Goal: Navigation & Orientation: Find specific page/section

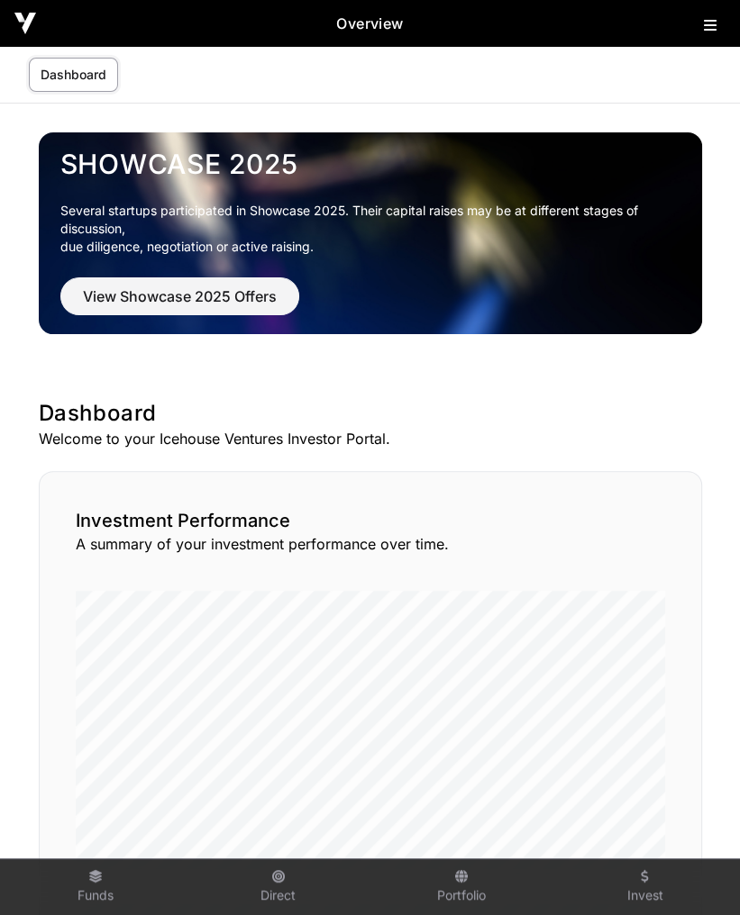
click at [87, 80] on link "Dashboard" at bounding box center [73, 75] width 89 height 34
click at [54, 77] on link "Dashboard" at bounding box center [73, 75] width 89 height 34
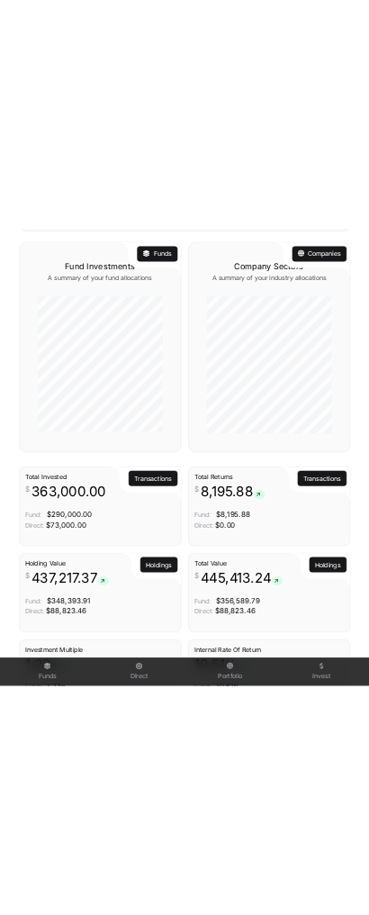
scroll to position [1369, 0]
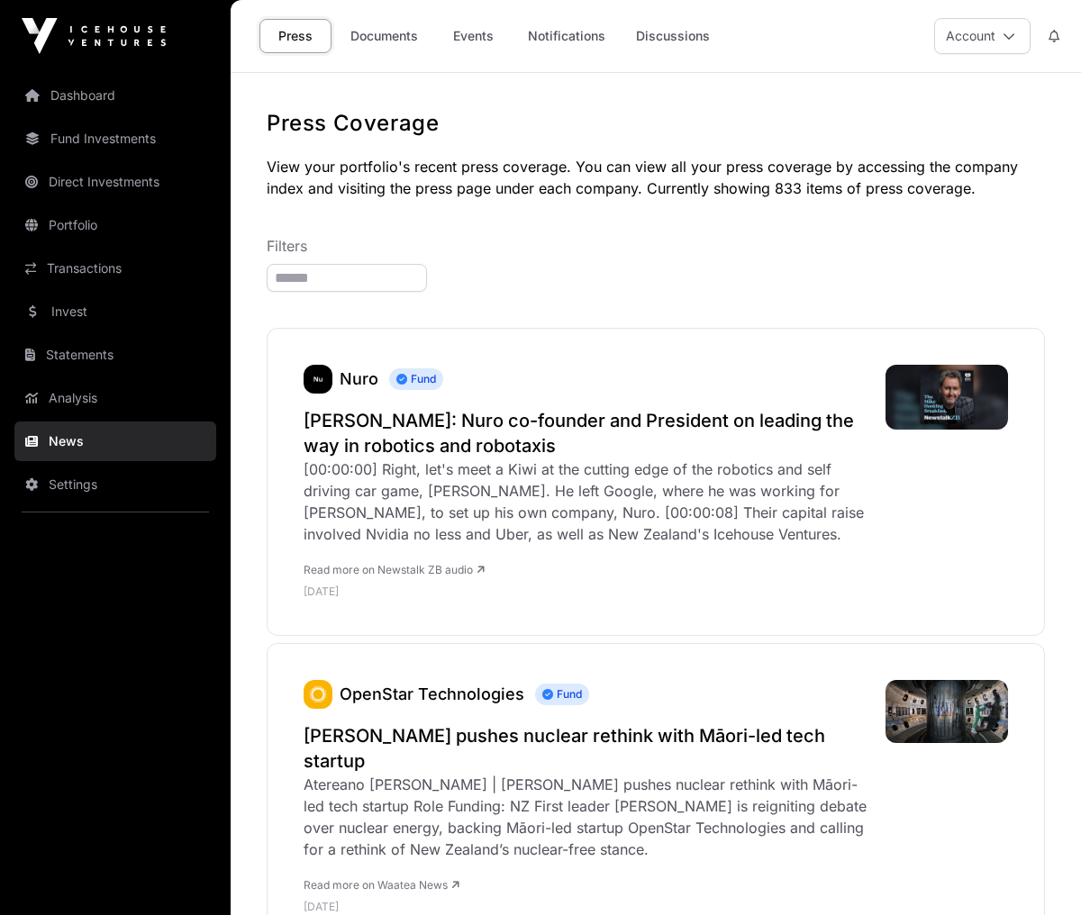
scroll to position [1441, 0]
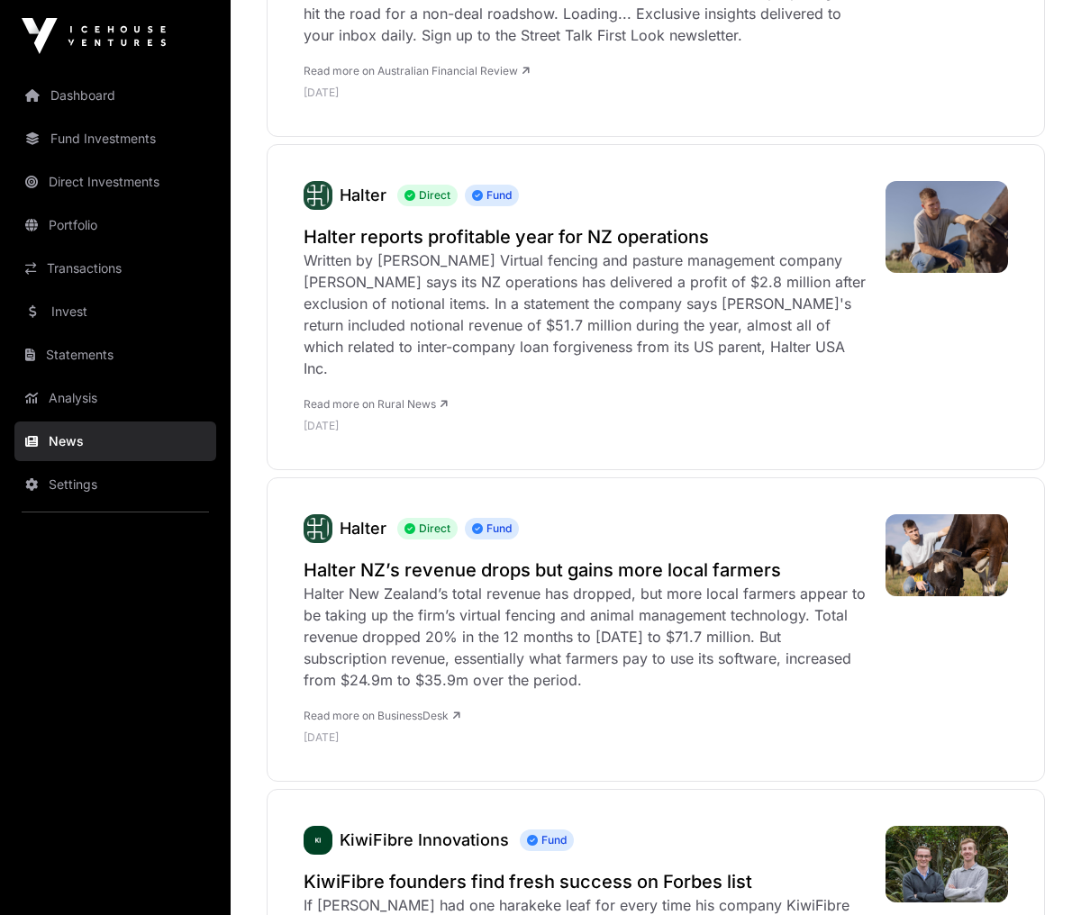
click at [75, 89] on link "Dashboard" at bounding box center [115, 96] width 202 height 40
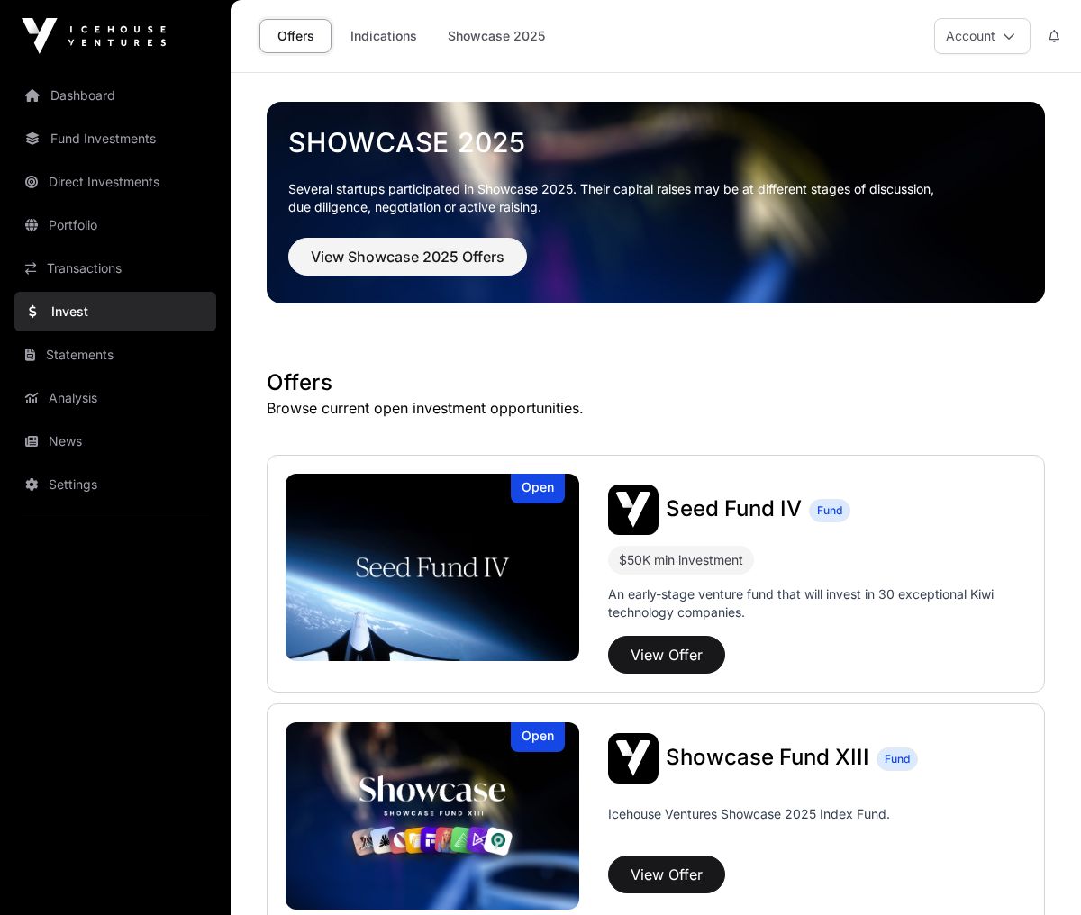
scroll to position [2284, 0]
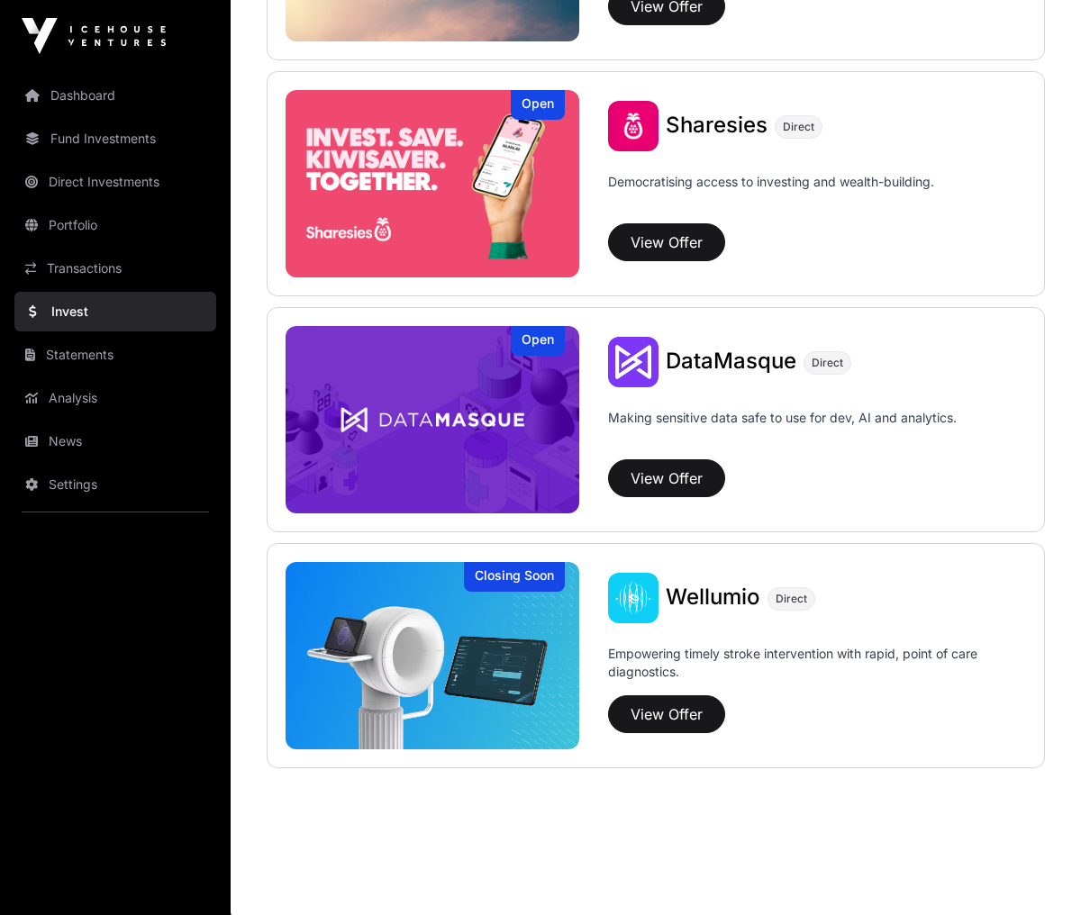
drag, startPoint x: 0, startPoint y: 0, endPoint x: 77, endPoint y: 89, distance: 117.5
click at [77, 89] on link "Dashboard" at bounding box center [115, 96] width 202 height 40
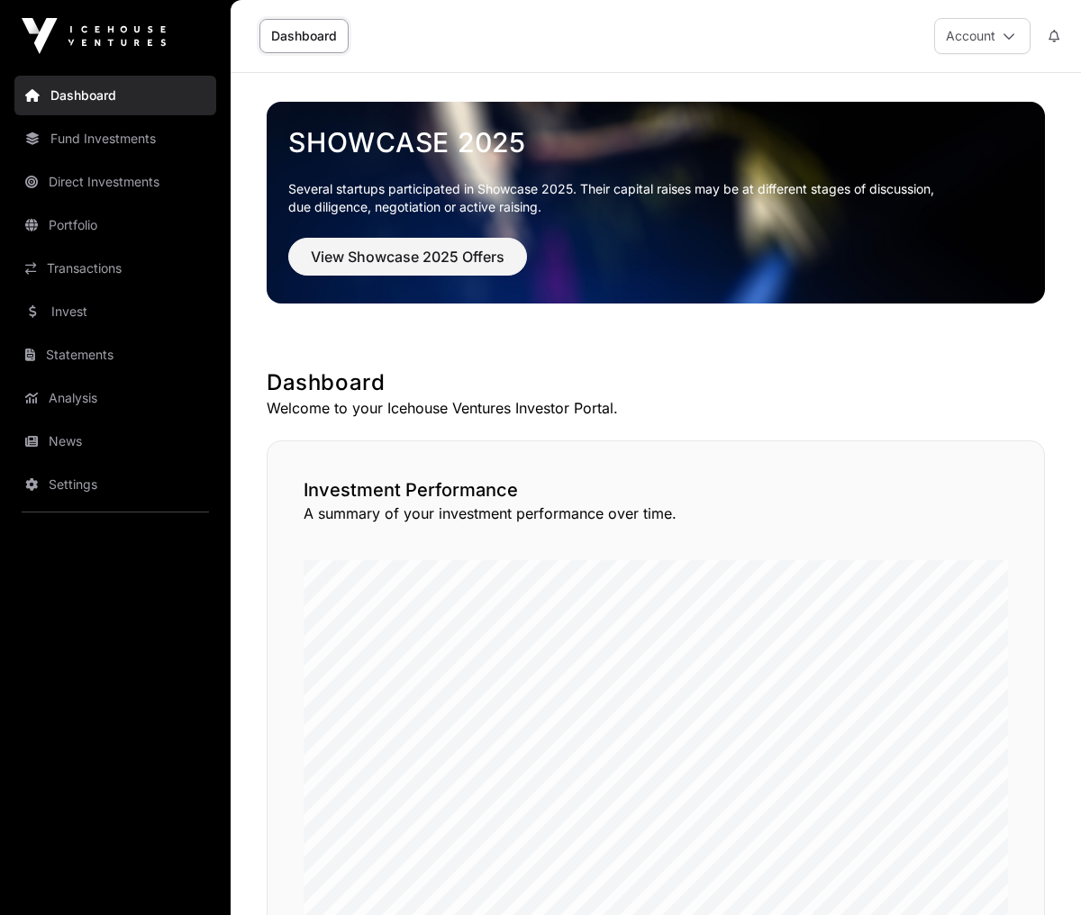
click at [90, 402] on link "Analysis" at bounding box center [115, 398] width 202 height 40
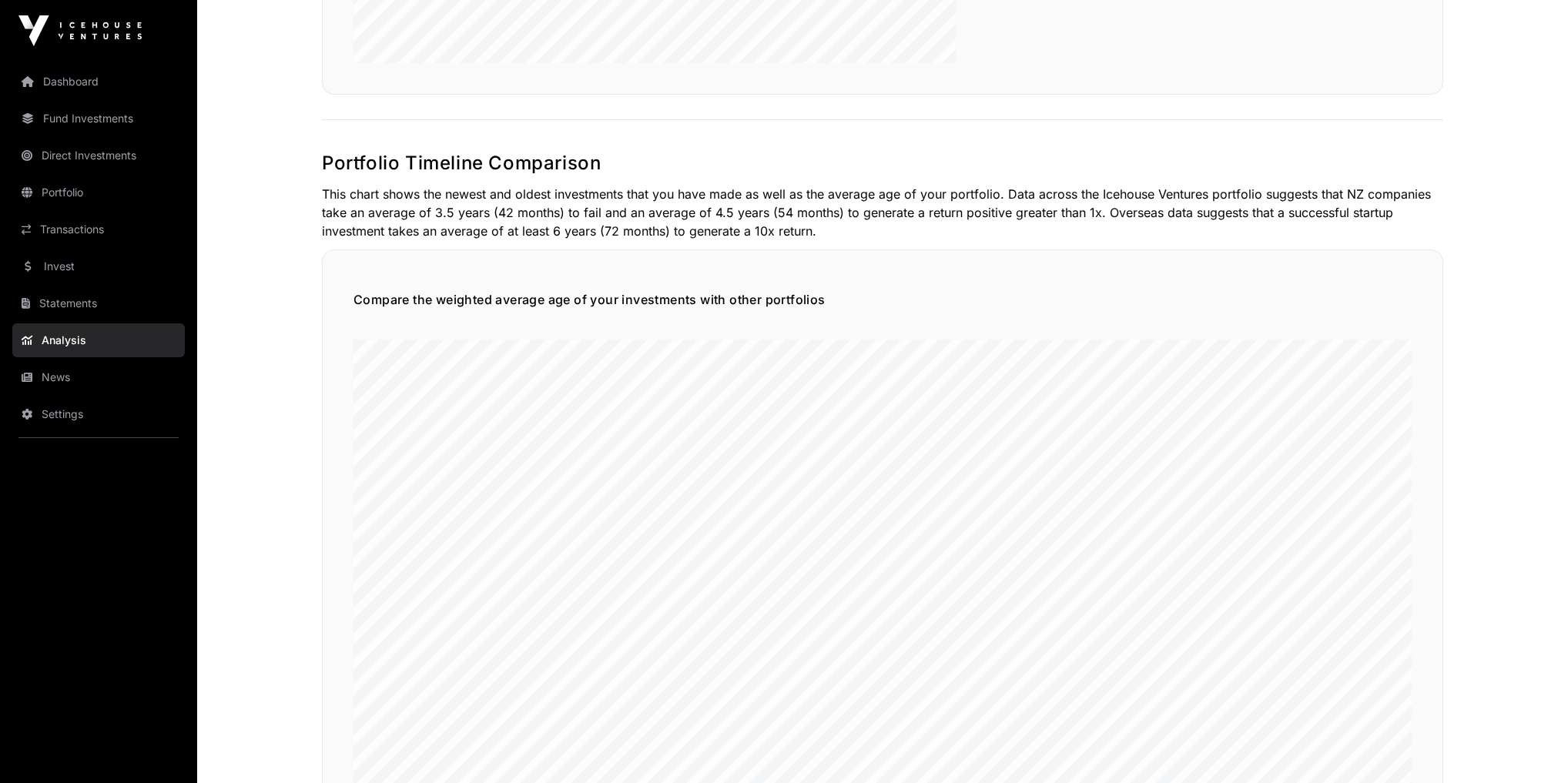
scroll to position [1355, 0]
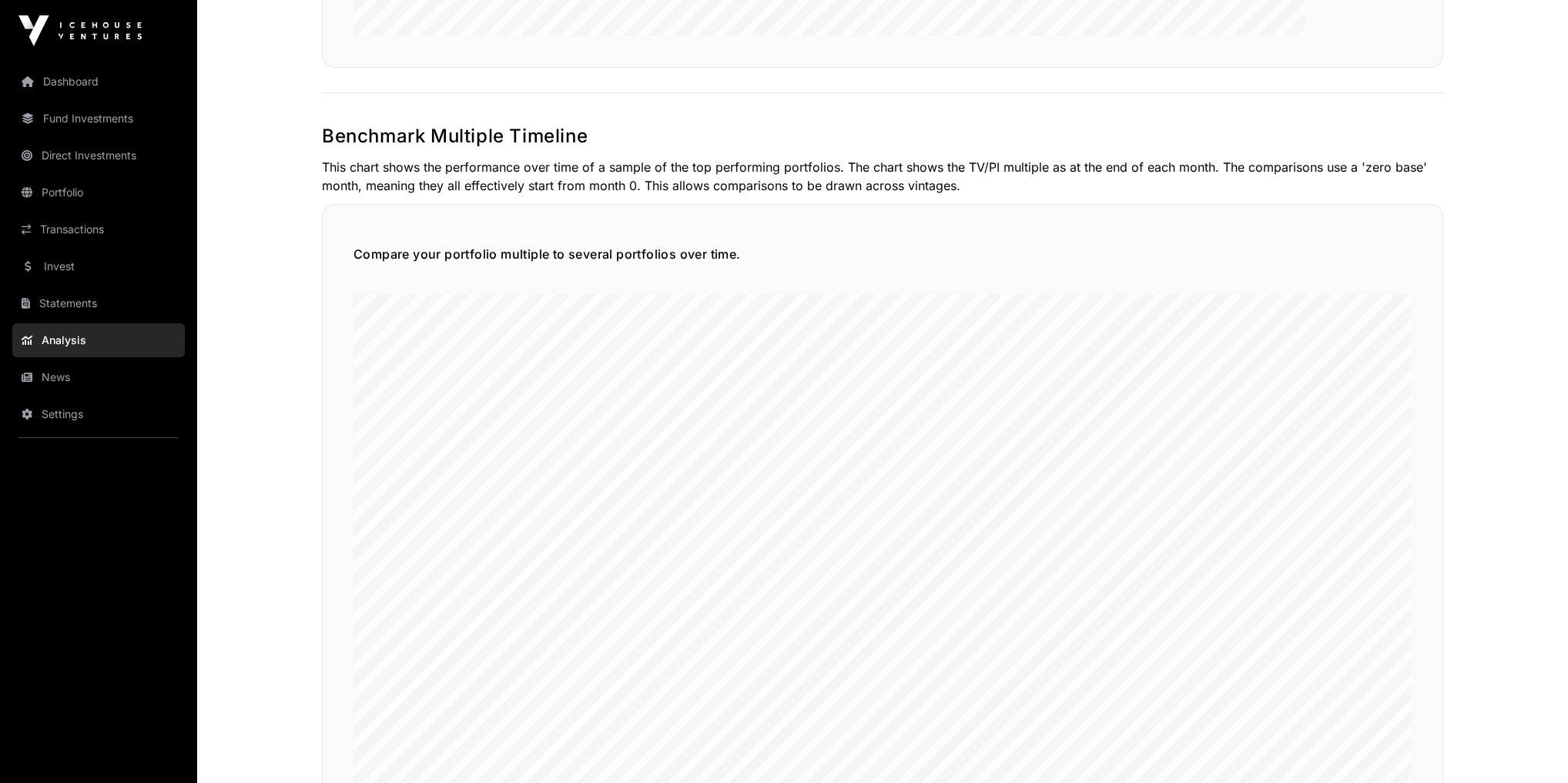
scroll to position [3758, 0]
